Goal: Information Seeking & Learning: Learn about a topic

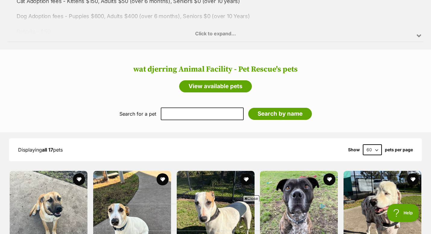
scroll to position [409, 0]
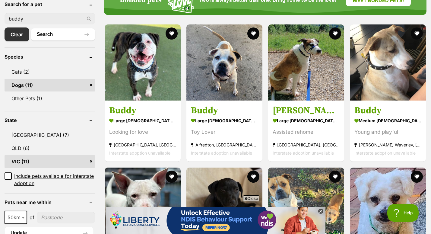
scroll to position [180, 0]
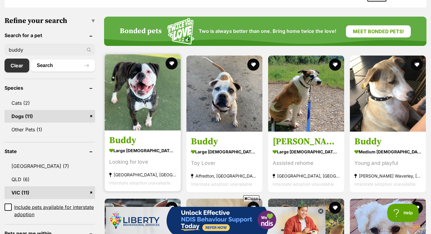
click at [119, 146] on strong "large [DEMOGRAPHIC_DATA] Dog" at bounding box center [142, 150] width 67 height 9
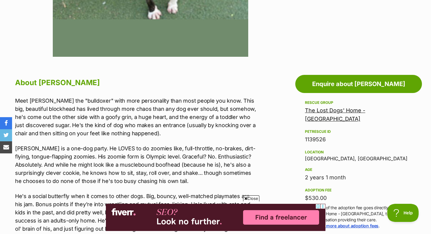
scroll to position [181, 0]
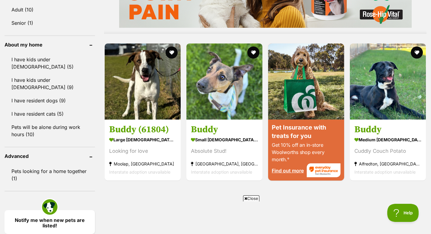
scroll to position [584, 0]
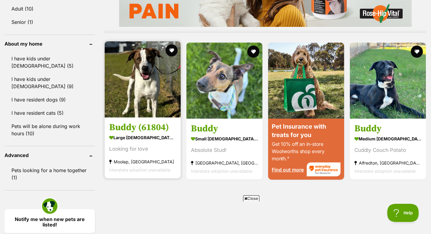
click at [149, 133] on strong "large [DEMOGRAPHIC_DATA] Dog" at bounding box center [142, 137] width 67 height 9
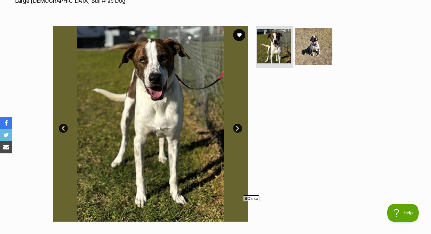
scroll to position [120, 0]
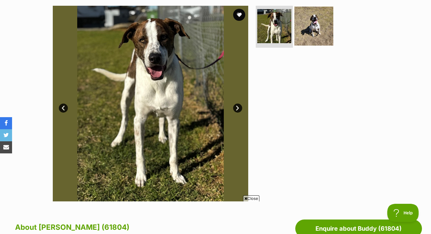
click at [315, 31] on img at bounding box center [313, 25] width 39 height 39
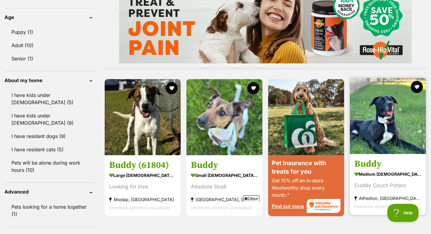
click at [373, 169] on strong "medium [DEMOGRAPHIC_DATA] Dog" at bounding box center [387, 173] width 67 height 9
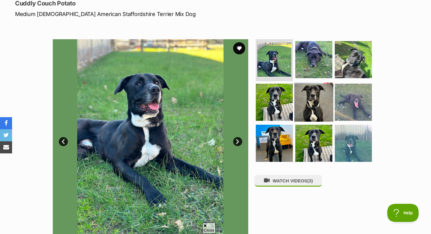
click at [302, 107] on img at bounding box center [313, 102] width 39 height 39
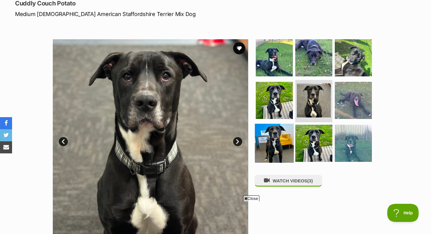
click at [278, 132] on img at bounding box center [274, 143] width 39 height 39
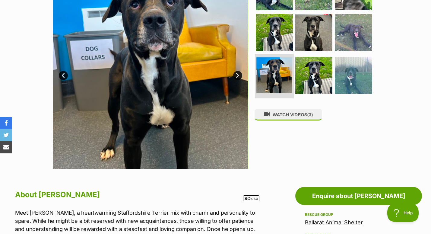
scroll to position [152, 0]
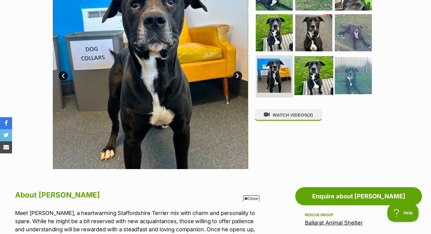
click at [310, 81] on img at bounding box center [313, 75] width 39 height 39
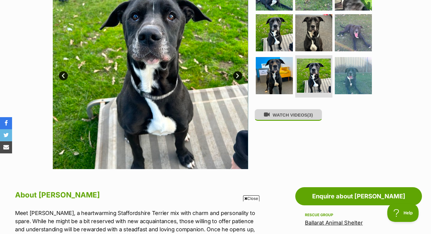
click at [304, 119] on button "WATCH VIDEOS (3)" at bounding box center [288, 115] width 68 height 12
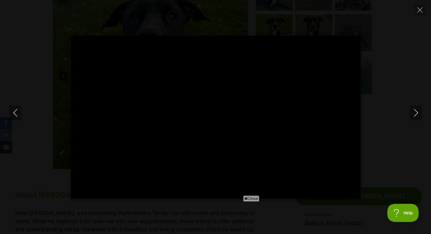
type input "100"
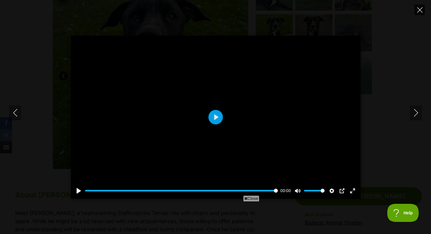
click at [418, 6] on button "Close" at bounding box center [419, 10] width 11 height 11
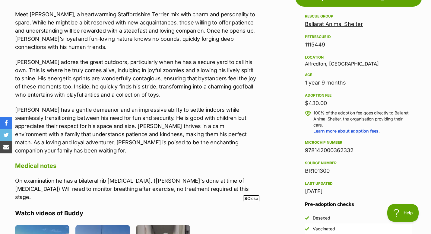
scroll to position [351, 0]
